Goal: Task Accomplishment & Management: Manage account settings

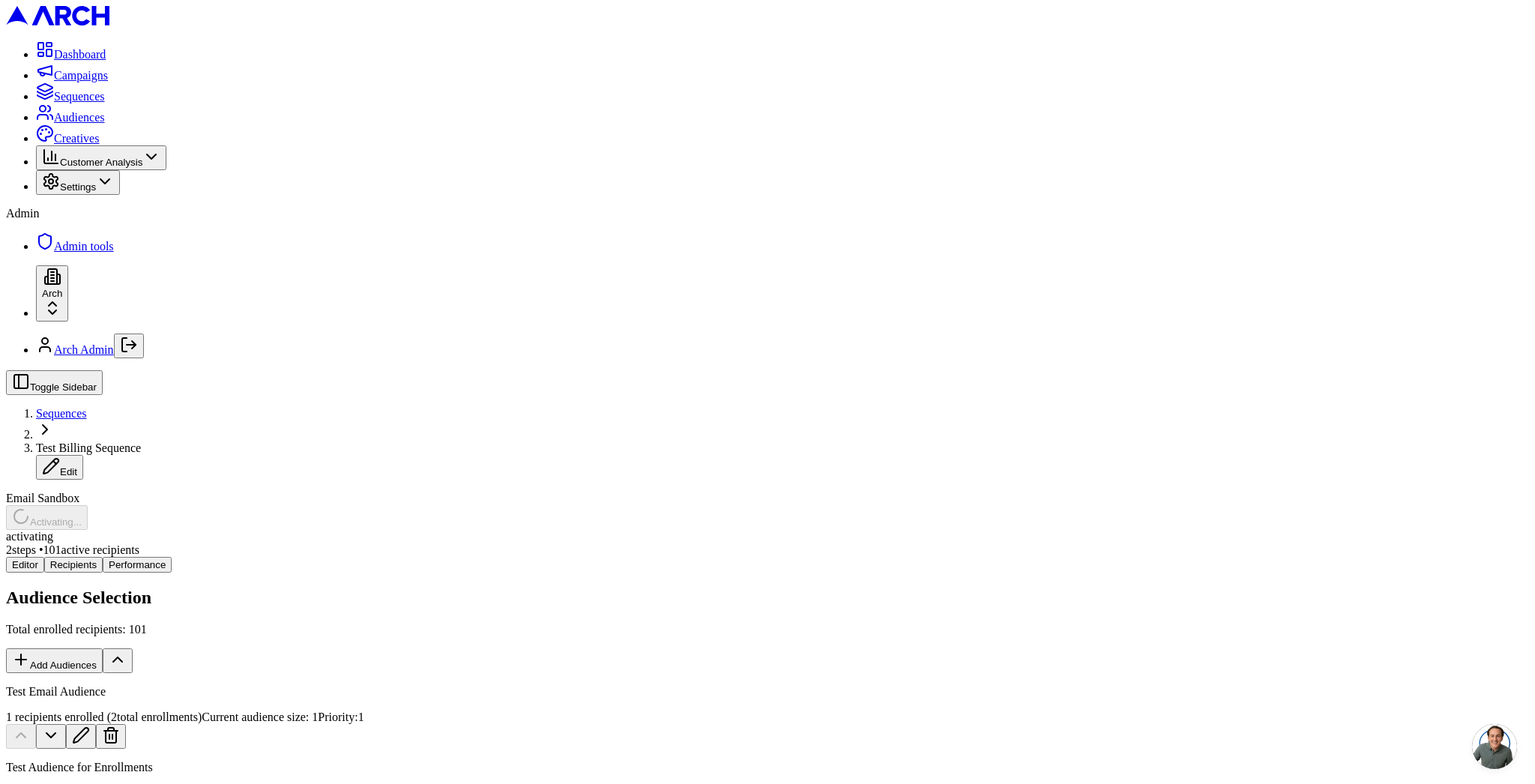
scroll to position [115, 0]
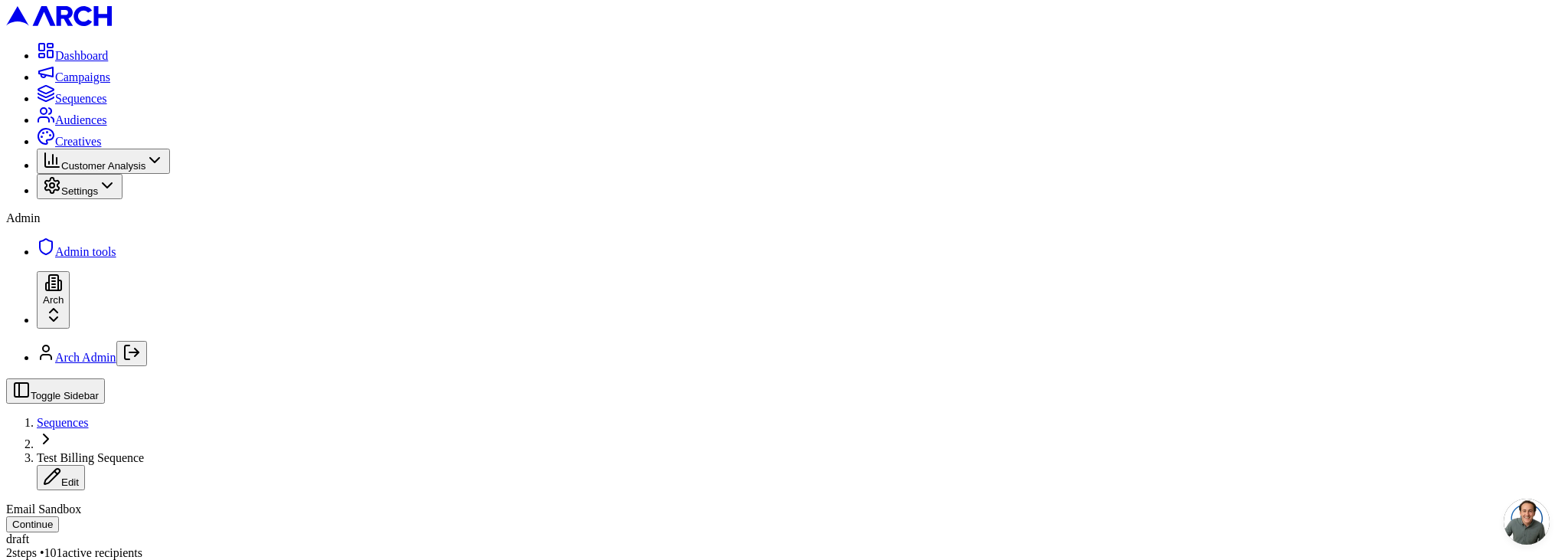
click at [122, 199] on button "Settings" at bounding box center [79, 186] width 86 height 25
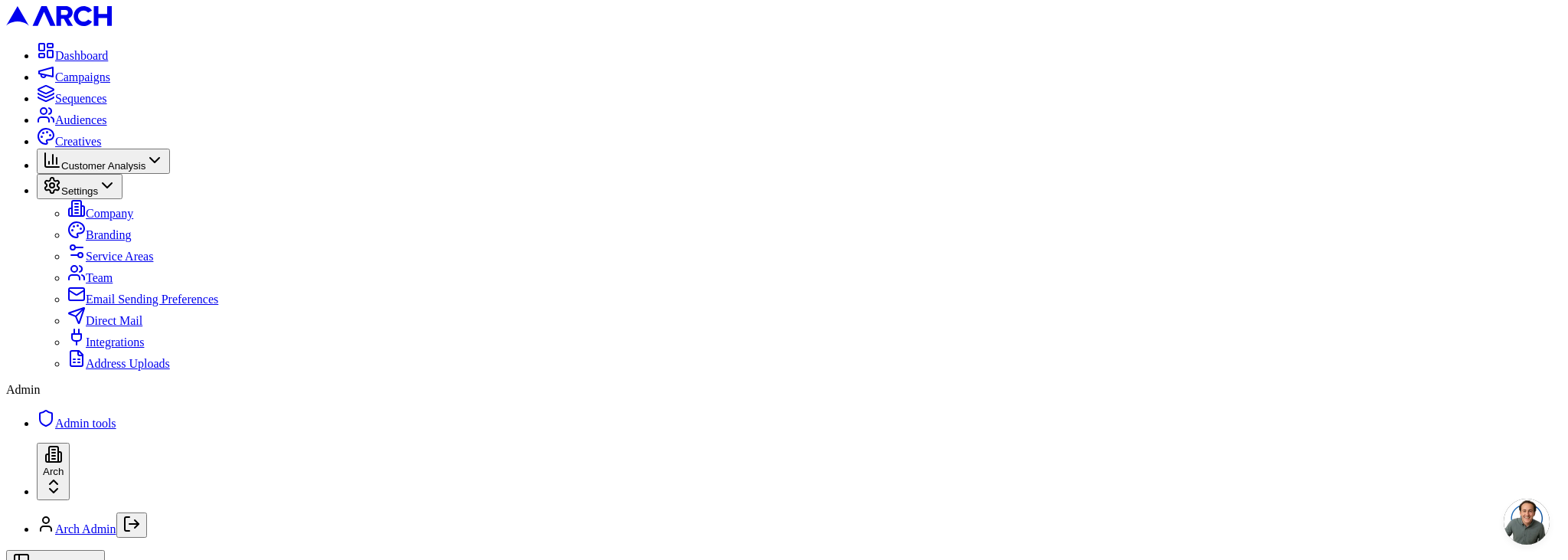
click at [98, 197] on span "Settings" at bounding box center [79, 191] width 37 height 11
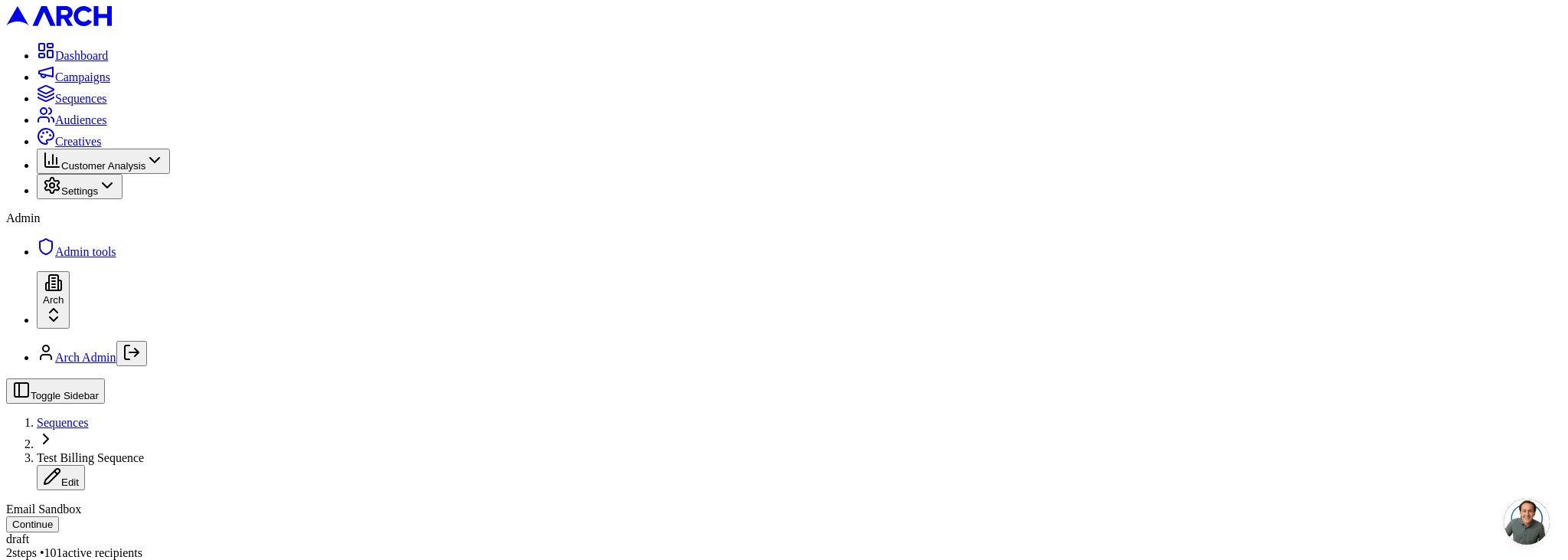
click at [116, 258] on span "Admin tools" at bounding box center [86, 251] width 61 height 13
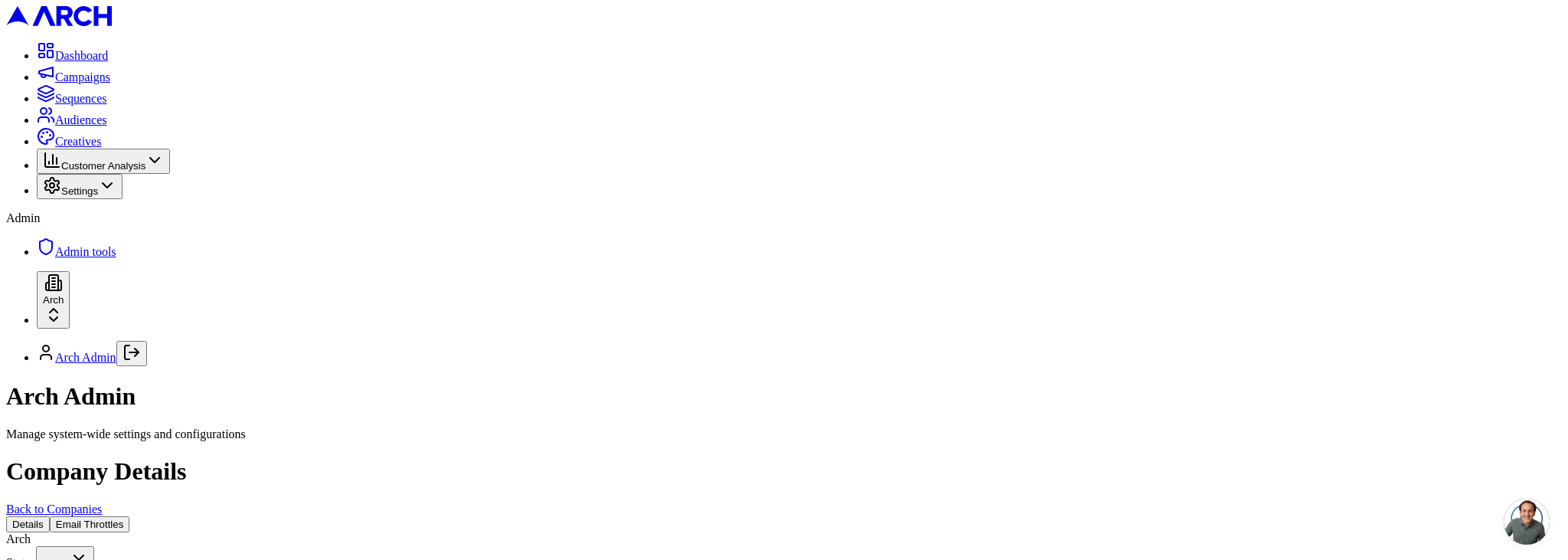
scroll to position [998, 0]
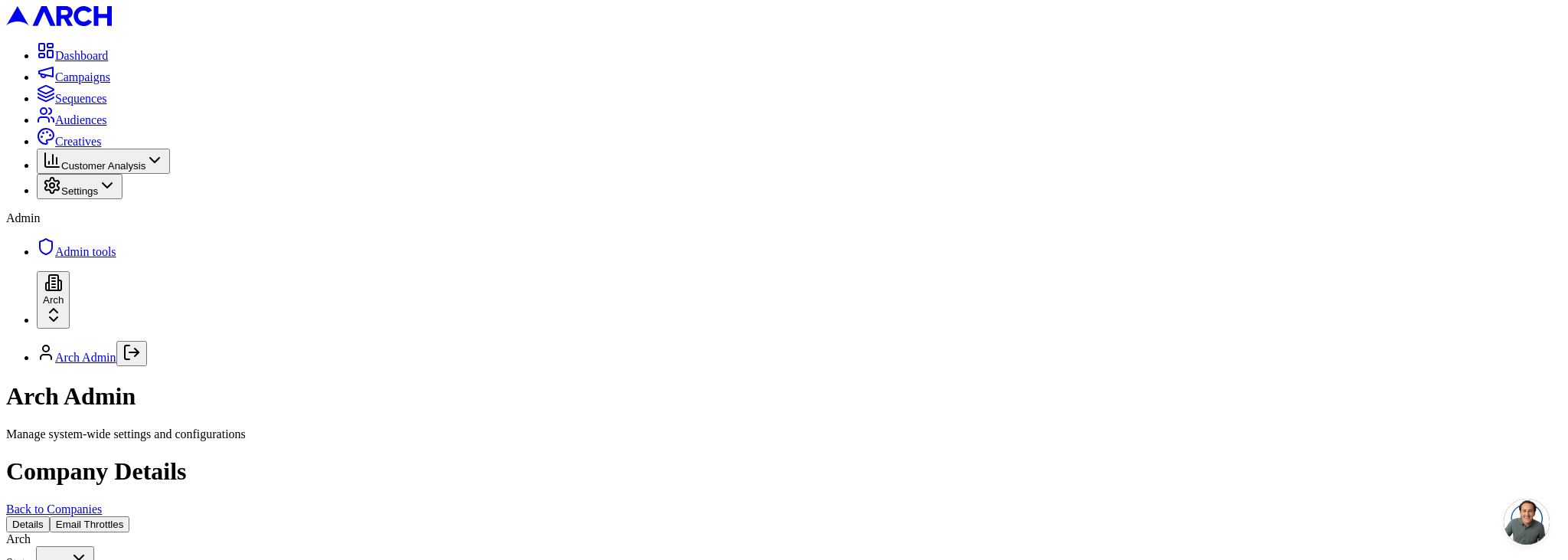
click at [98, 197] on span "Settings" at bounding box center [79, 191] width 37 height 11
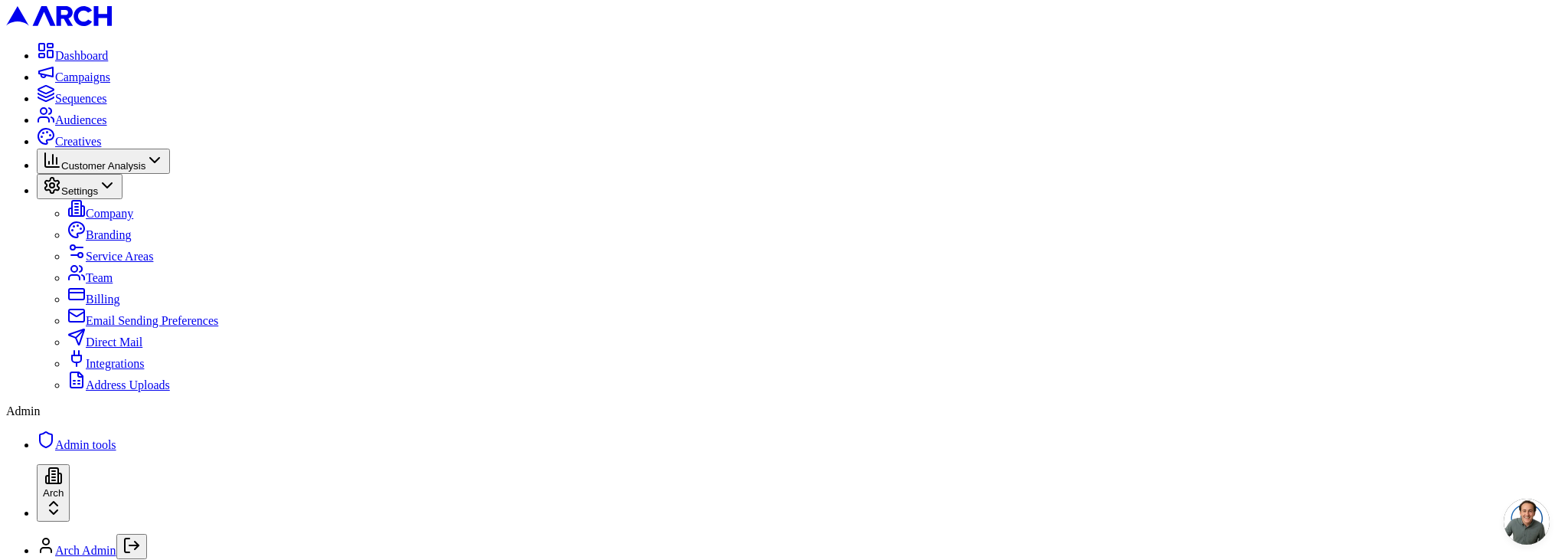
click at [92, 305] on link "Billing" at bounding box center [94, 299] width 52 height 13
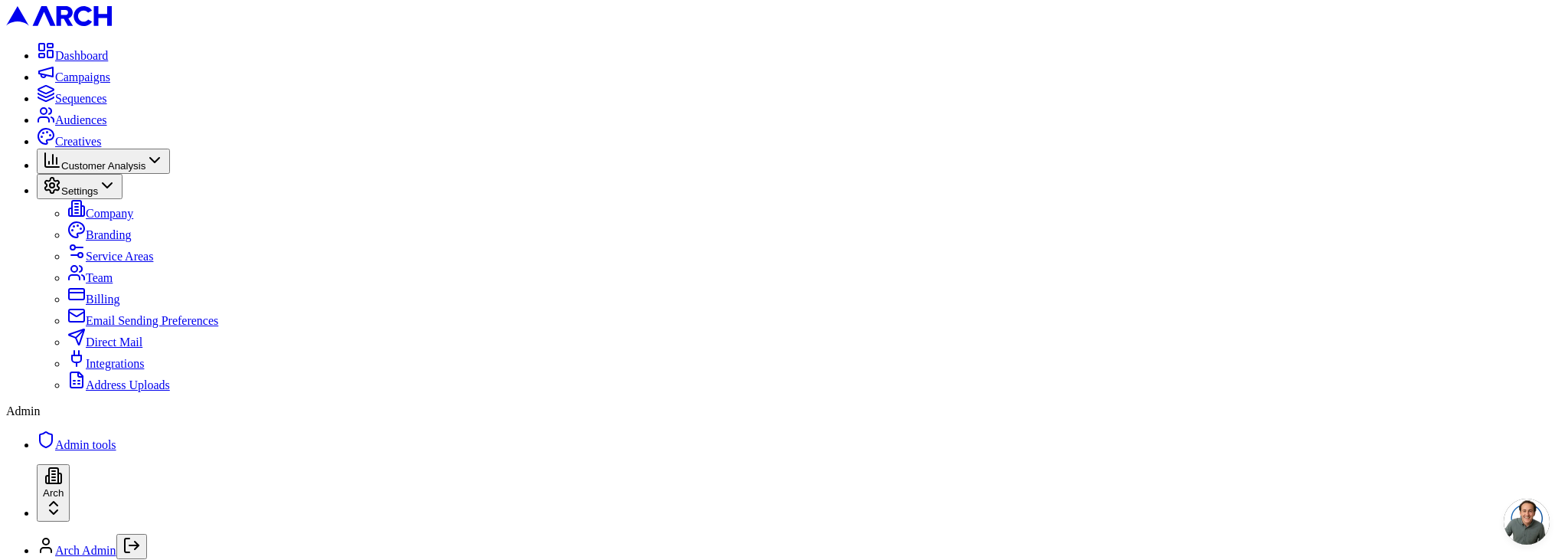
click at [79, 127] on span "Audiences" at bounding box center [82, 120] width 52 height 13
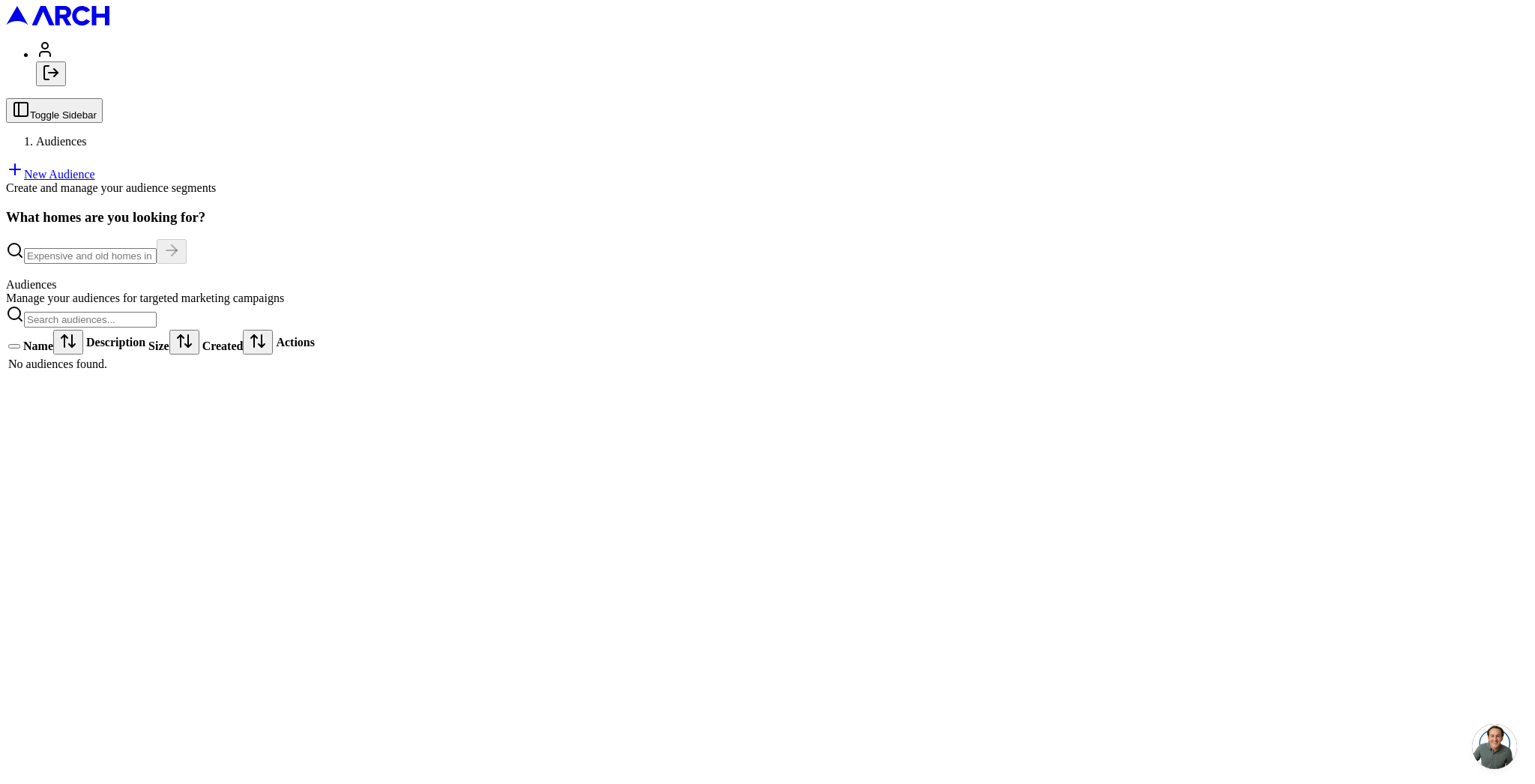
click at [60, 81] on icon "Log out" at bounding box center [51, 73] width 18 height 18
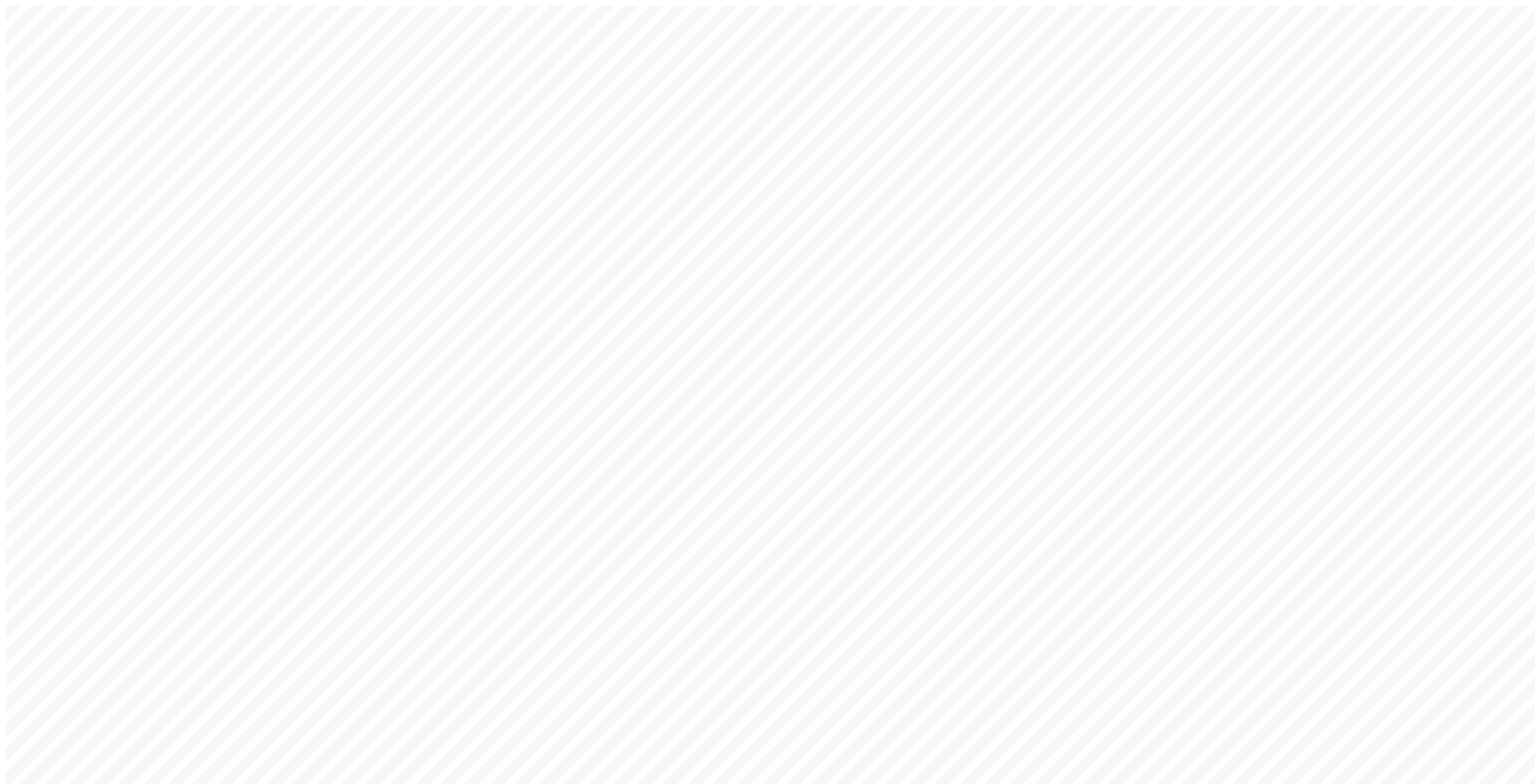
type input "[EMAIL_ADDRESS][DOMAIN_NAME]"
